Goal: Find specific page/section: Find specific page/section

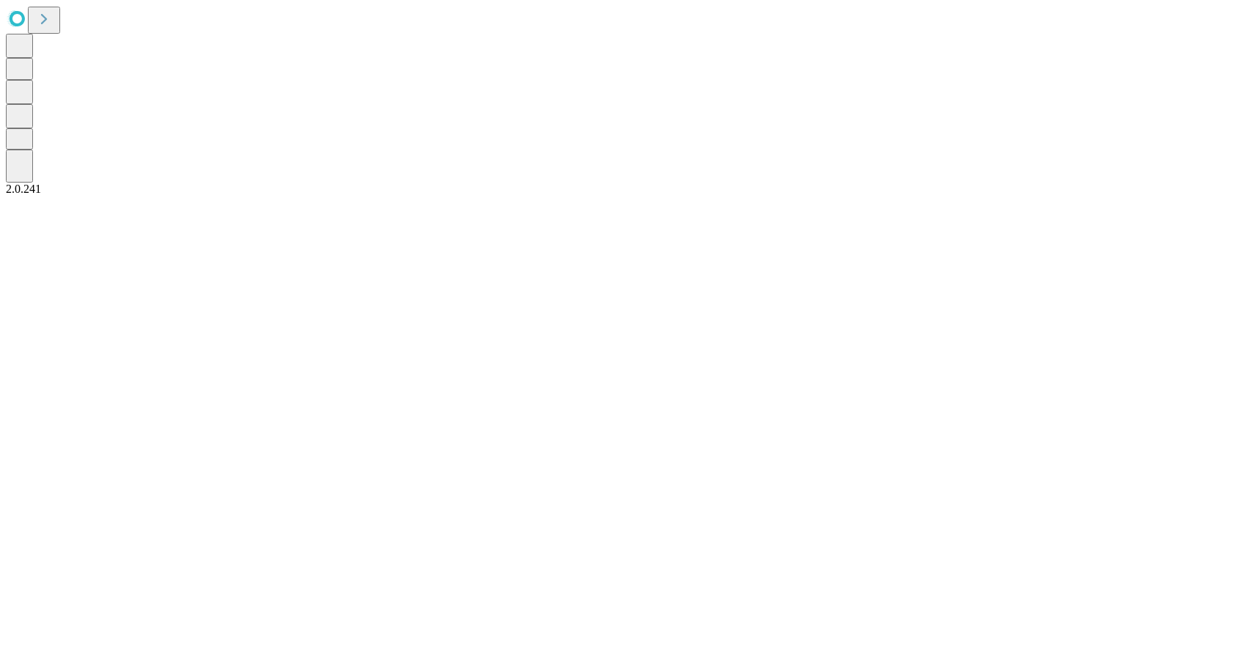
click at [318, 196] on div at bounding box center [627, 196] width 1243 height 0
click at [54, 25] on icon at bounding box center [44, 19] width 21 height 21
click at [139, 23] on icon at bounding box center [128, 25] width 21 height 21
